Goal: Task Accomplishment & Management: Use online tool/utility

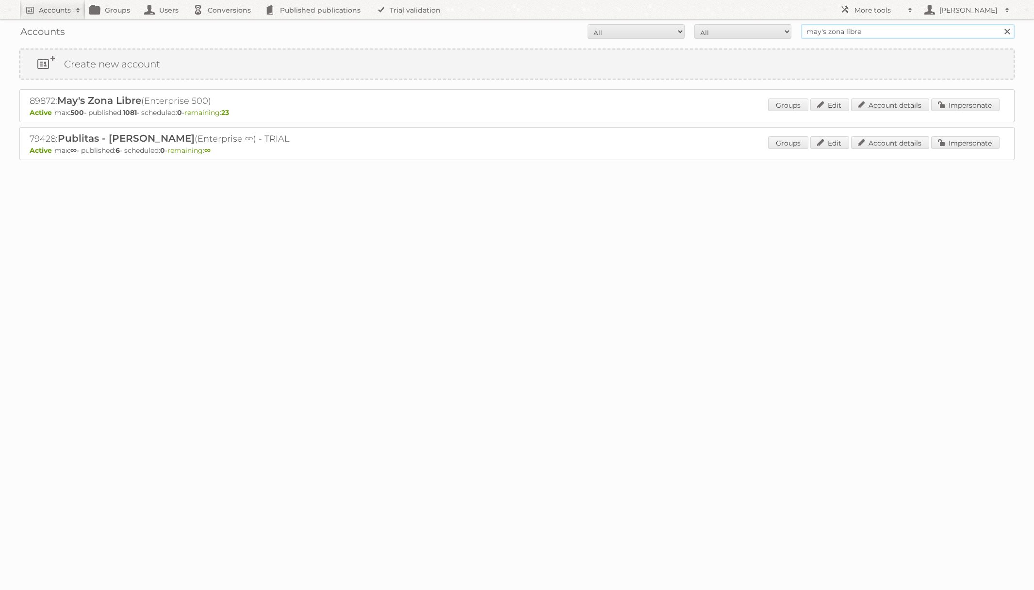
click at [838, 33] on input "may's zona libre" at bounding box center [908, 31] width 214 height 15
type input "Action Service & Distributie B.V."
click at [1000, 24] on input "Search" at bounding box center [1007, 31] width 15 height 15
click at [954, 109] on link "Impersonate" at bounding box center [965, 105] width 68 height 13
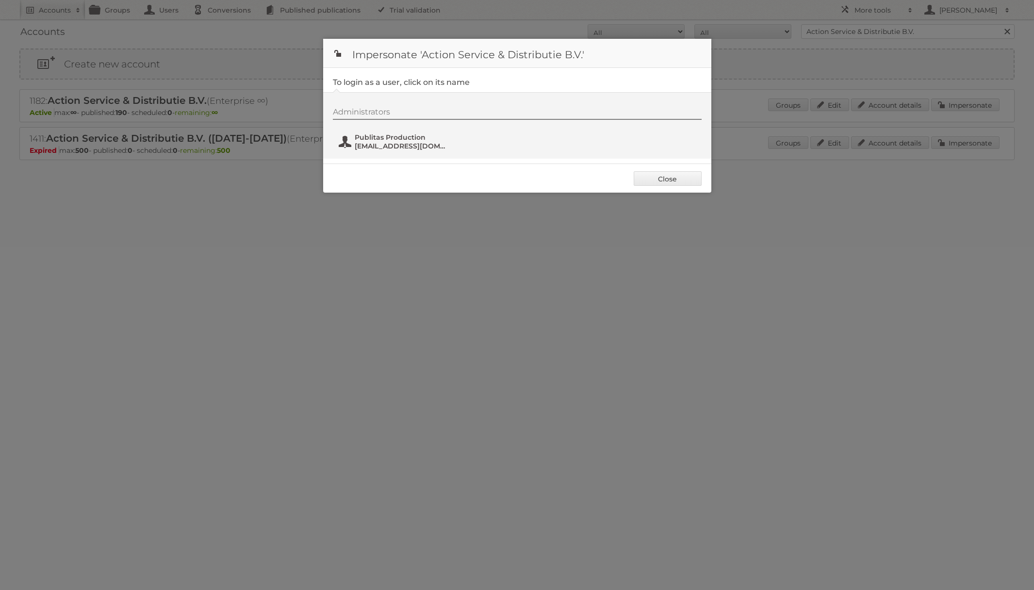
click at [361, 142] on span "[EMAIL_ADDRESS][DOMAIN_NAME]" at bounding box center [402, 146] width 94 height 9
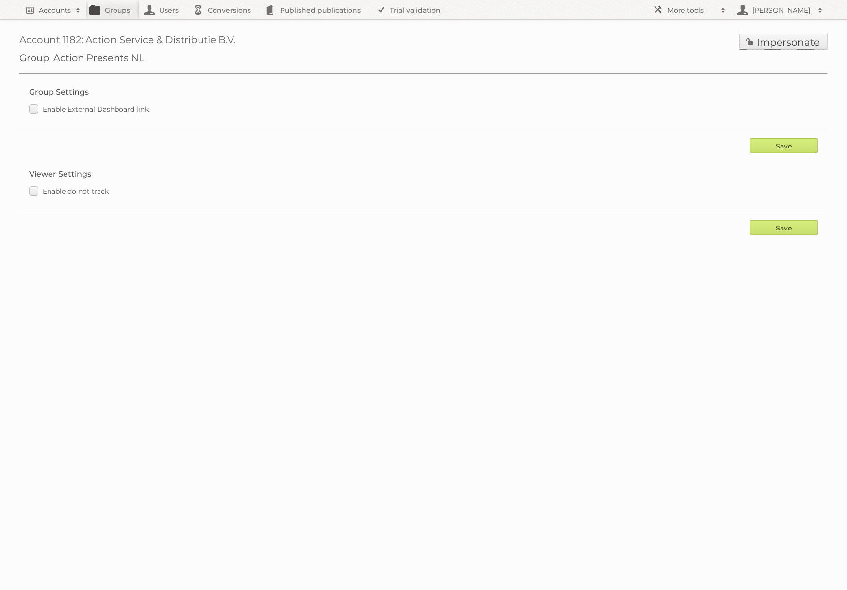
click at [781, 47] on link "Impersonate" at bounding box center [783, 42] width 88 height 16
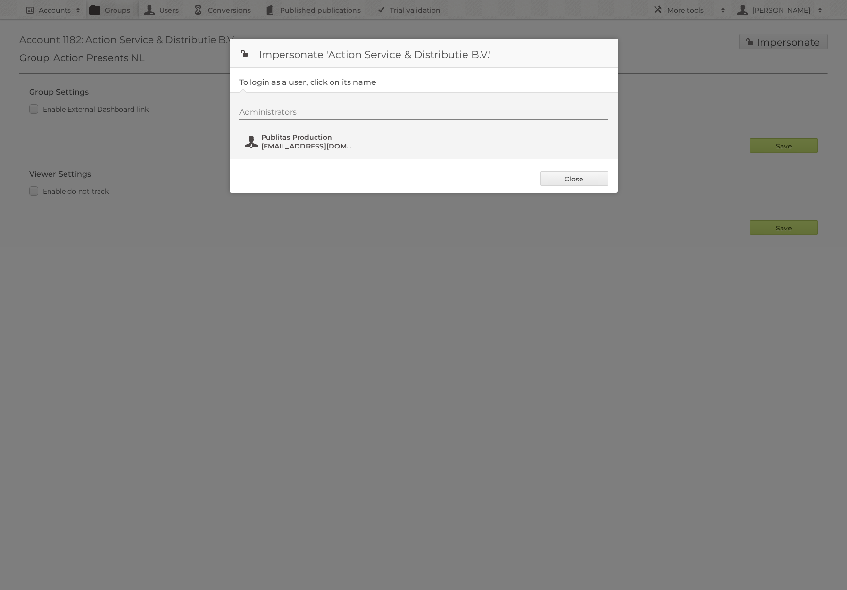
click at [322, 137] on span "Publitas Production" at bounding box center [308, 137] width 94 height 9
